Goal: Information Seeking & Learning: Learn about a topic

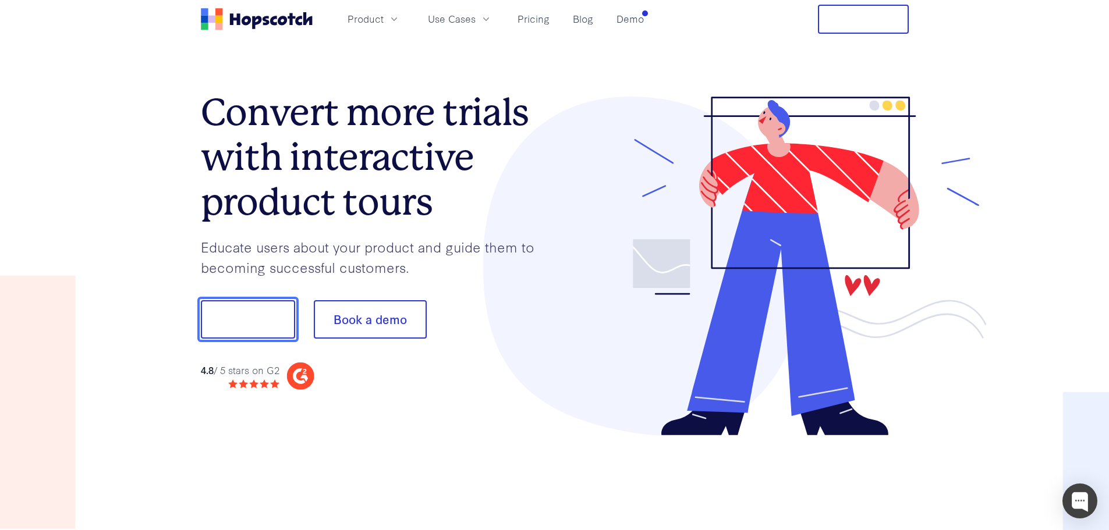
click at [256, 317] on button "Show me!" at bounding box center [248, 319] width 94 height 38
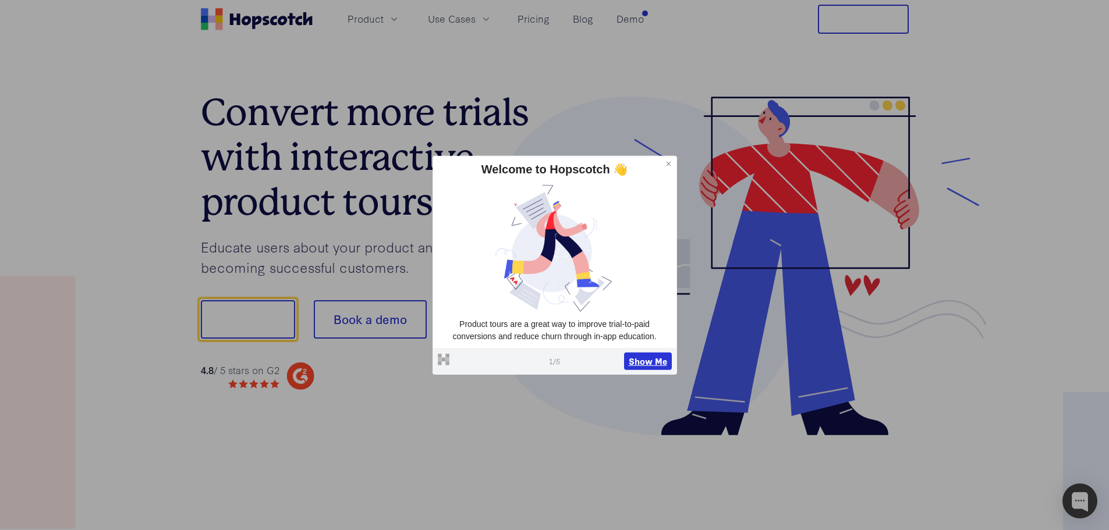
click at [645, 360] on button "Show Me" at bounding box center [648, 361] width 48 height 17
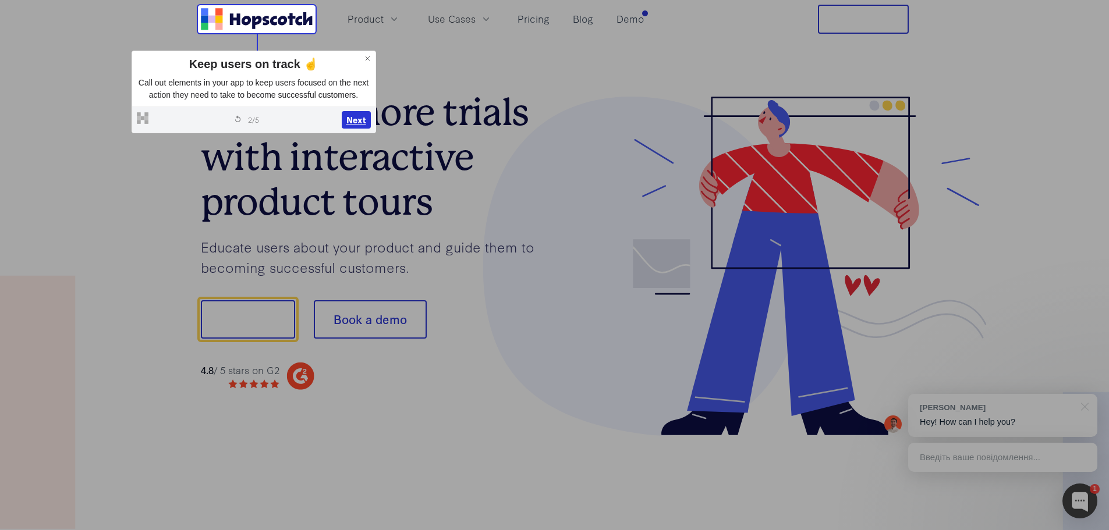
click at [353, 121] on button "Next" at bounding box center [356, 119] width 29 height 17
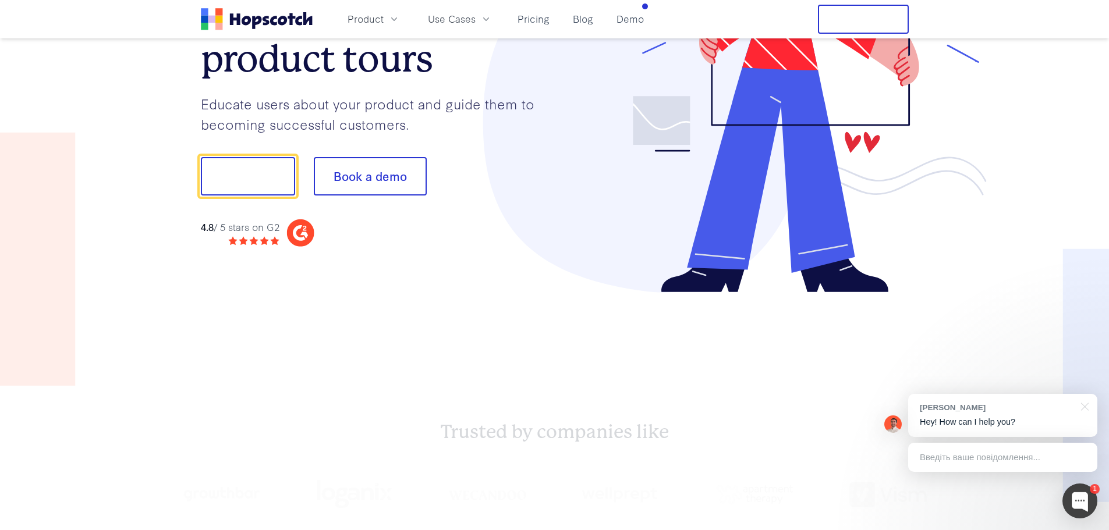
scroll to position [145, 0]
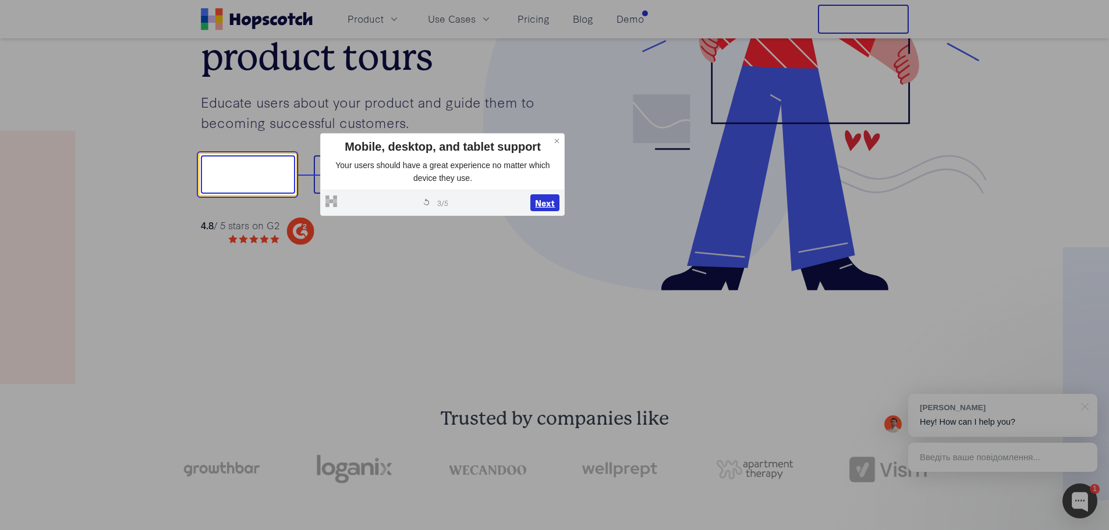
click at [548, 205] on button "Next" at bounding box center [544, 202] width 29 height 17
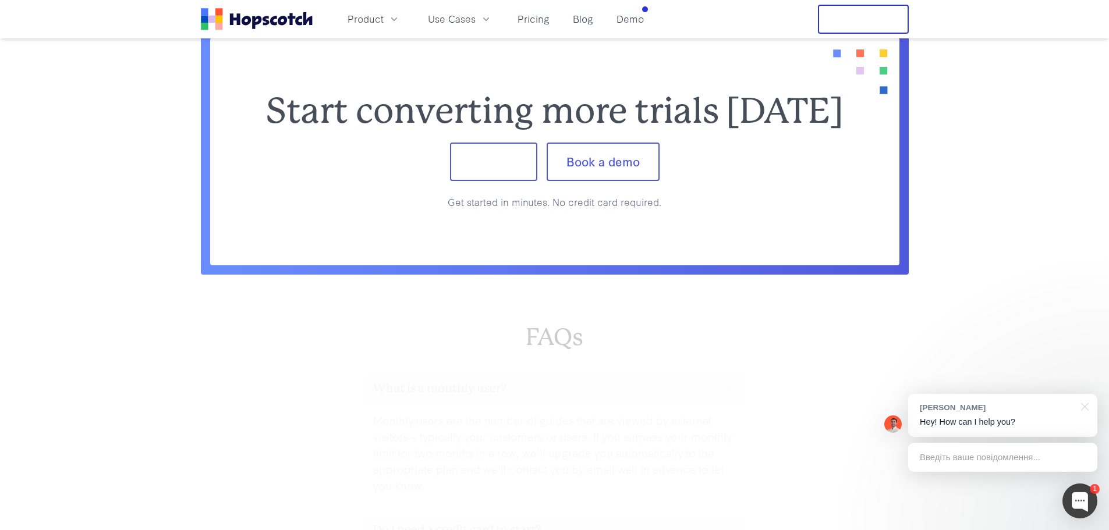
scroll to position [4851, 0]
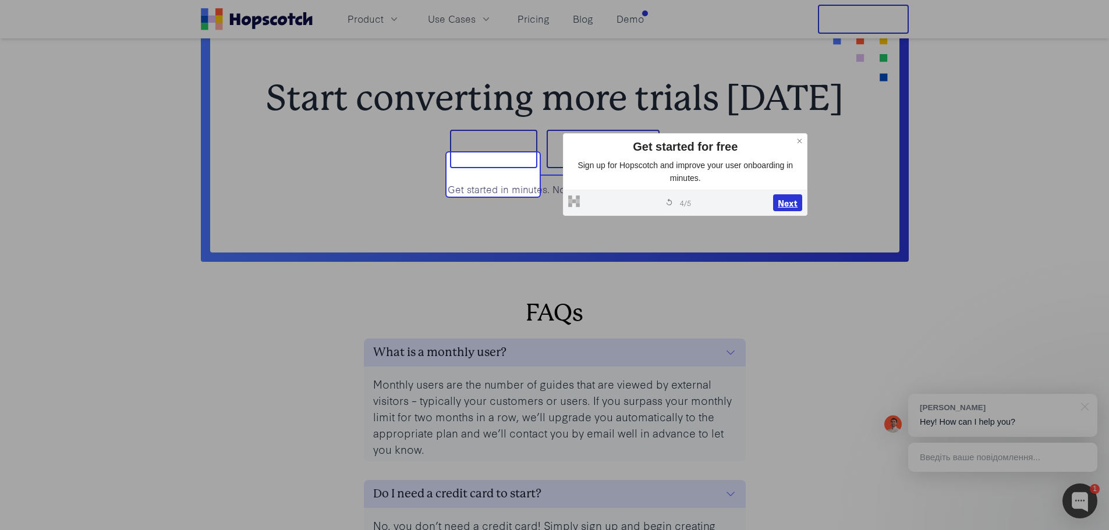
click at [785, 202] on button "Next" at bounding box center [787, 202] width 29 height 17
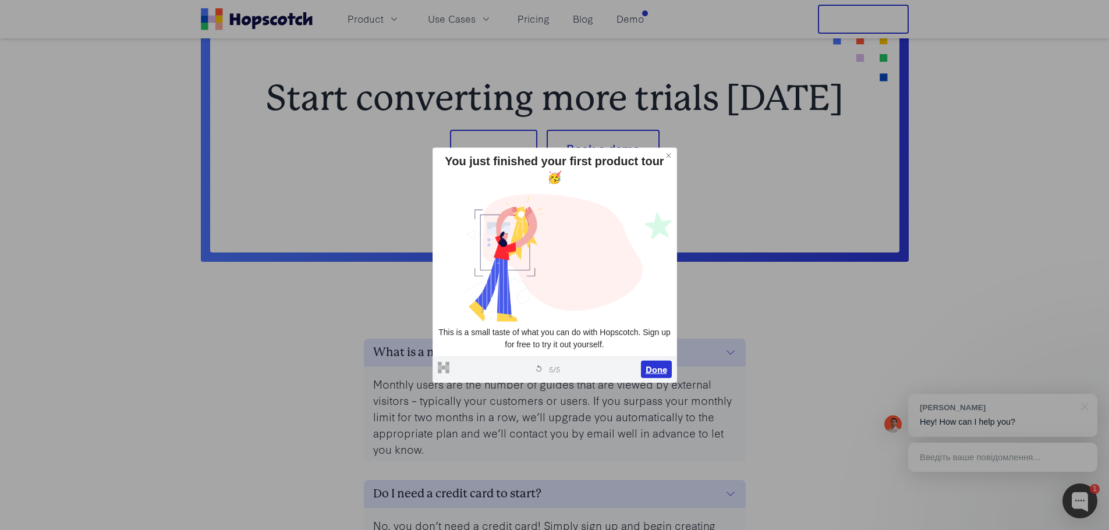
click at [653, 368] on button "Done" at bounding box center [656, 369] width 31 height 17
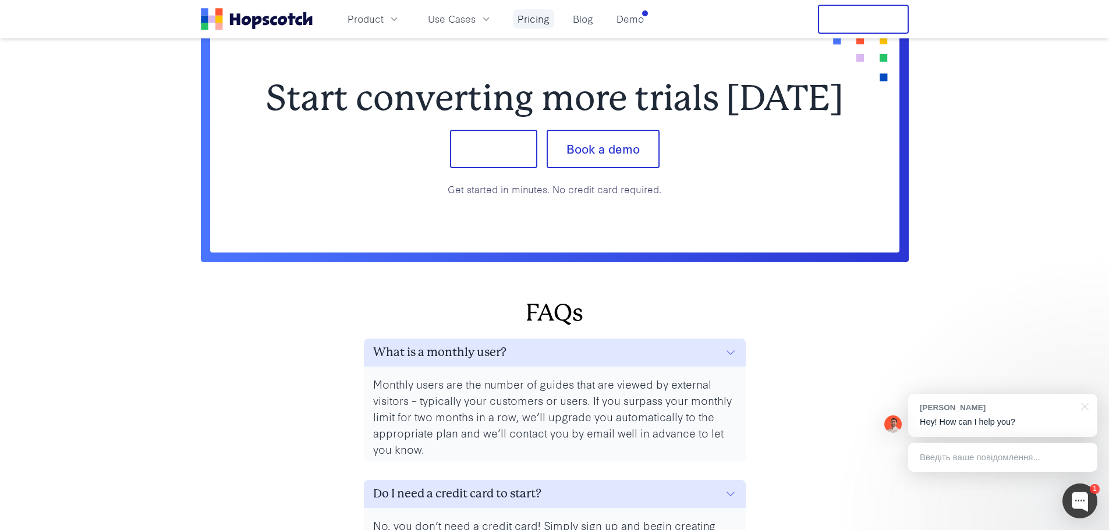
click at [528, 25] on link "Pricing" at bounding box center [533, 18] width 41 height 19
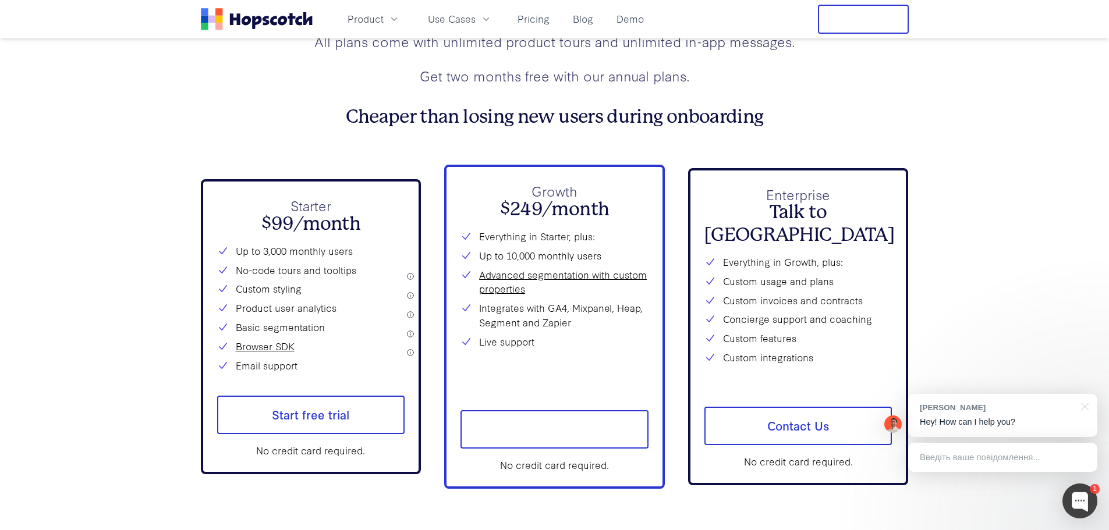
scroll to position [4219, 0]
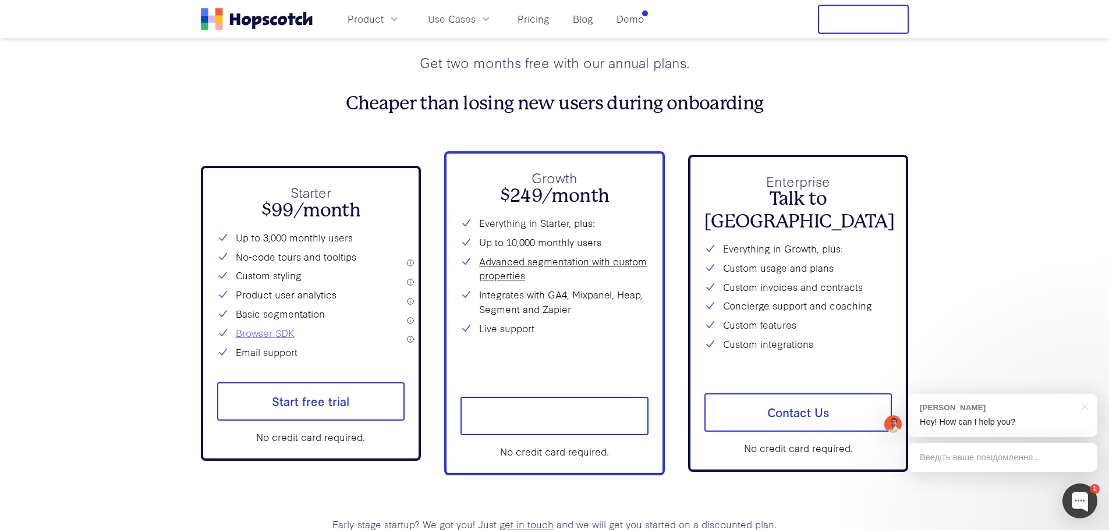
click at [257, 341] on link "Browser SDK" at bounding box center [265, 333] width 59 height 15
